Goal: Information Seeking & Learning: Learn about a topic

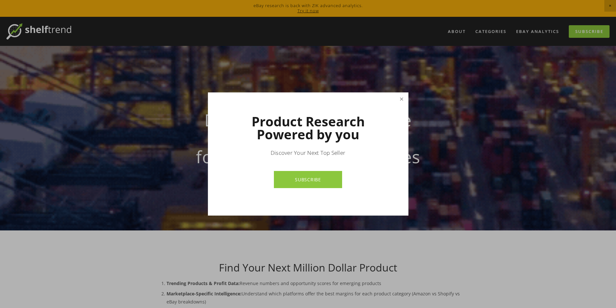
click at [400, 99] on link "Close" at bounding box center [401, 98] width 11 height 11
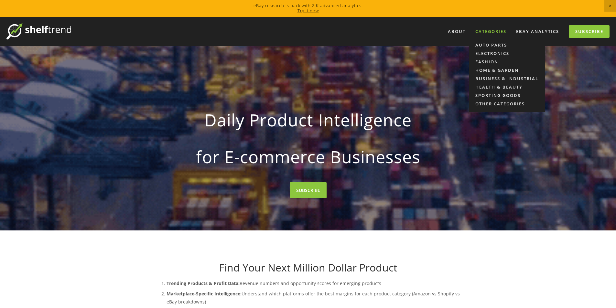
click at [497, 34] on div "Categories" at bounding box center [490, 31] width 39 height 11
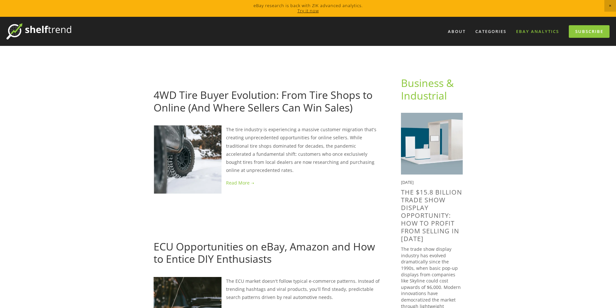
click at [562, 32] on link "eBay Analytics" at bounding box center [537, 31] width 51 height 11
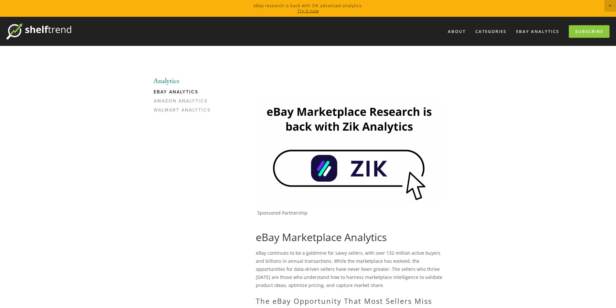
click at [375, 169] on img at bounding box center [349, 151] width 187 height 105
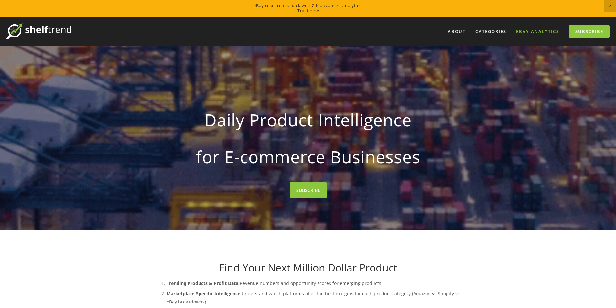
click at [540, 34] on link "eBay Analytics" at bounding box center [537, 31] width 51 height 11
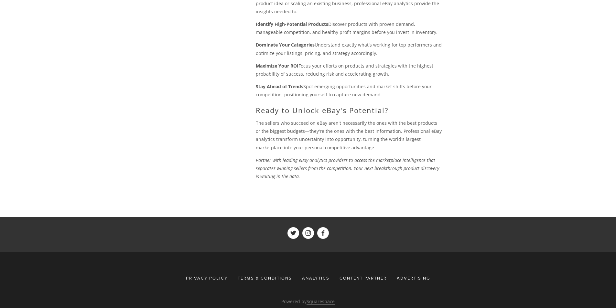
scroll to position [715, 0]
